Goal: Task Accomplishment & Management: Manage account settings

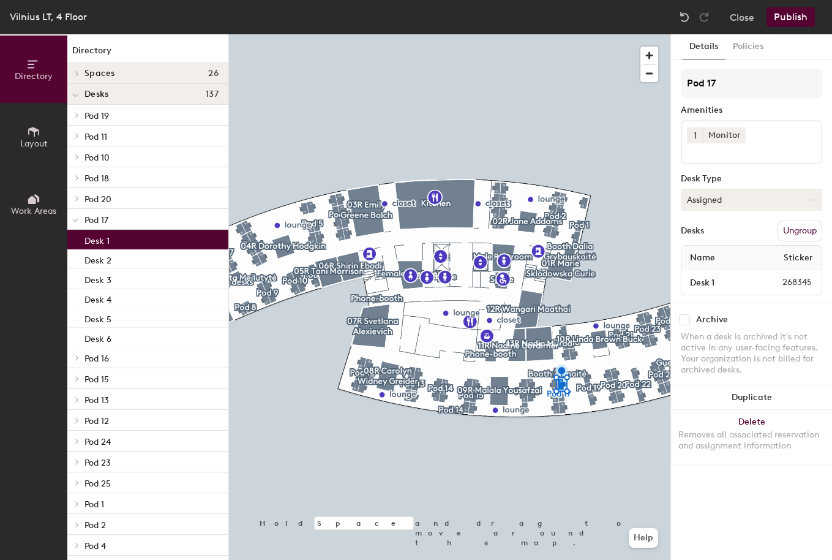
click at [741, 206] on button "Assigned" at bounding box center [751, 200] width 141 height 22
click at [721, 273] on div "Hoteled" at bounding box center [742, 274] width 122 height 18
click at [805, 20] on button "Publish" at bounding box center [791, 17] width 48 height 20
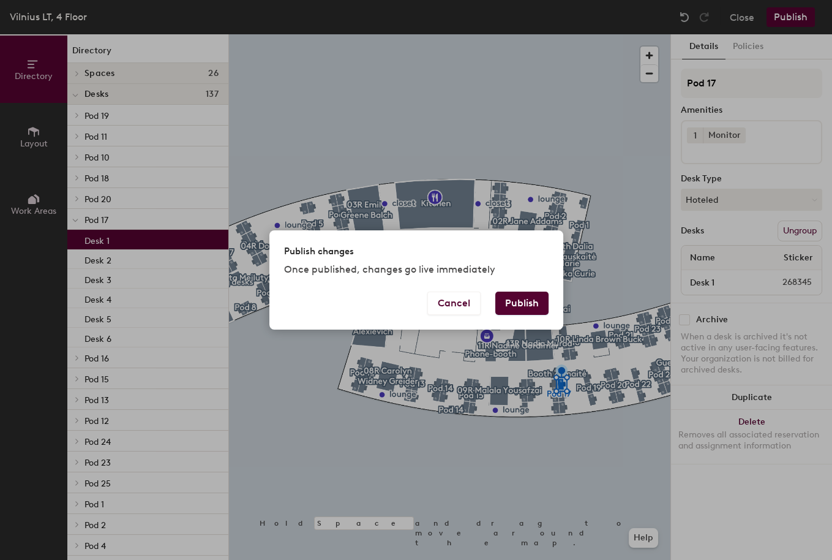
click at [544, 288] on div "Publish changes Once published, changes go live immediately" at bounding box center [416, 260] width 294 height 61
click at [529, 294] on button "Publish" at bounding box center [521, 302] width 53 height 23
